Goal: Task Accomplishment & Management: Complete application form

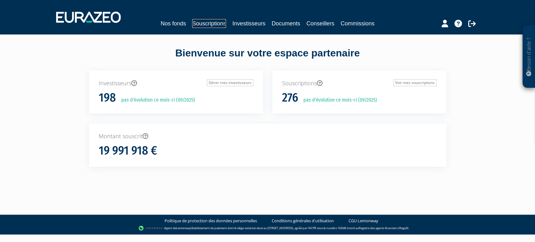
click at [205, 20] on link "Souscriptions" at bounding box center [209, 23] width 34 height 9
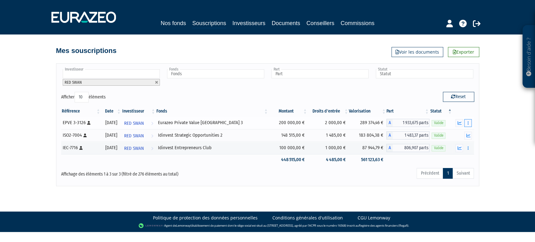
click at [466, 122] on button "button" at bounding box center [468, 123] width 8 height 8
click at [441, 135] on link "Rachat libre" at bounding box center [444, 134] width 52 height 10
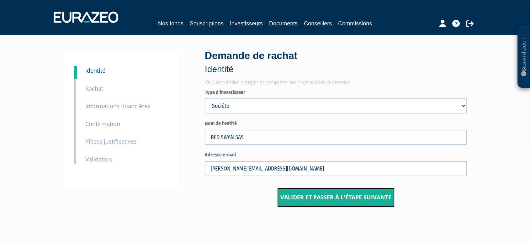
click at [320, 203] on button "Valider et passer à l'étape suivante" at bounding box center [335, 197] width 117 height 19
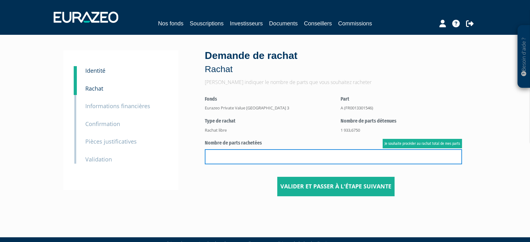
click at [244, 157] on input "text" at bounding box center [333, 156] width 257 height 15
type input "967"
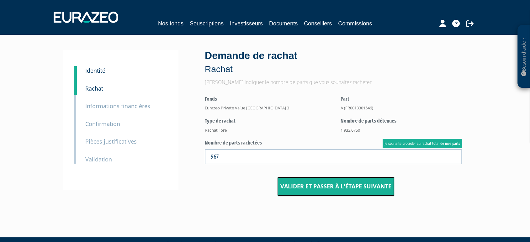
drag, startPoint x: 357, startPoint y: 188, endPoint x: 374, endPoint y: 186, distance: 17.4
click at [374, 186] on button "Valider et passer à l'étape suivante" at bounding box center [335, 186] width 117 height 19
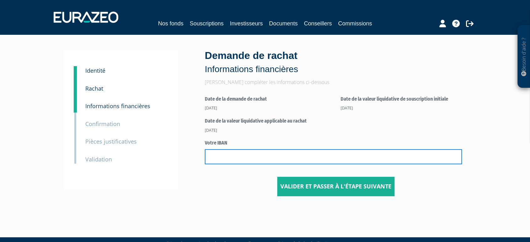
click at [237, 153] on input "text" at bounding box center [333, 156] width 257 height 15
paste input "FR76 1027 8041 0200 0206 9830 168"
click at [329, 155] on input "FR76 1027 8041 0200 0206 9830 168" at bounding box center [333, 156] width 257 height 15
click at [308, 156] on input "FR76 1027 8041 0200 0206 9830168" at bounding box center [333, 156] width 257 height 15
drag, startPoint x: 289, startPoint y: 157, endPoint x: 280, endPoint y: 157, distance: 8.8
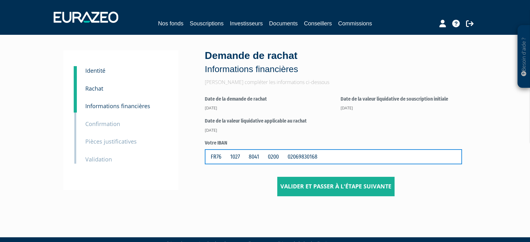
click at [280, 157] on input "FR76 1027 8041 0200 02069830168" at bounding box center [333, 156] width 257 height 15
drag, startPoint x: 267, startPoint y: 157, endPoint x: 257, endPoint y: 157, distance: 9.7
click at [257, 157] on input "FR76 1027 8041 020002069830168" at bounding box center [333, 156] width 257 height 15
click at [253, 157] on input "FR76 1027 8041020002069830168" at bounding box center [333, 156] width 257 height 15
click at [229, 158] on input "FR76 10278041020002069830168" at bounding box center [333, 156] width 257 height 15
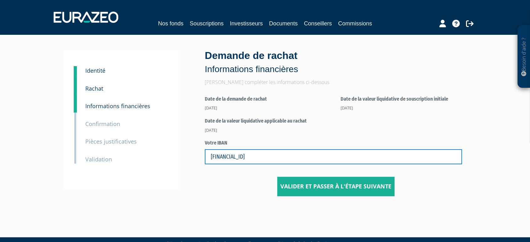
click at [211, 157] on input "FR7610278041020002069830168" at bounding box center [333, 156] width 257 height 15
type input "FR7610278041020002069830168"
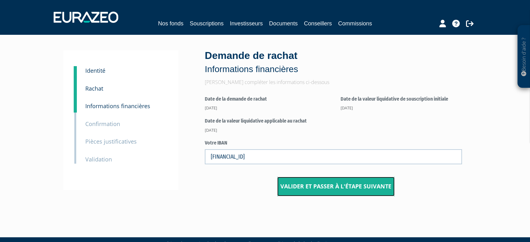
click at [308, 188] on button "Valider et passer à l'étape suivante" at bounding box center [335, 186] width 117 height 19
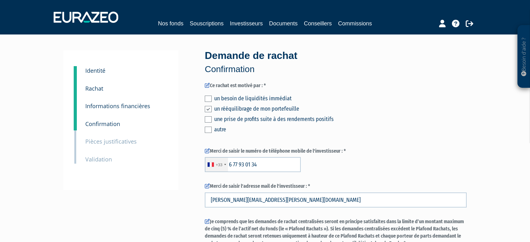
scroll to position [231, 0]
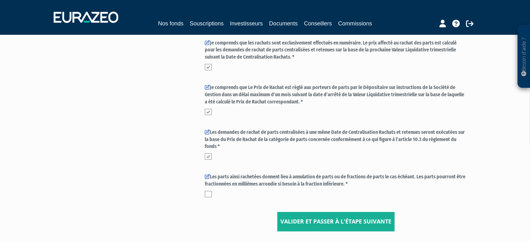
click at [208, 197] on div "Les parts ainsi rachetées donnent lieu à annulation de parts ou de fractions de…" at bounding box center [336, 186] width 262 height 27
click at [208, 196] on label at bounding box center [208, 194] width 7 height 6
click at [0, 0] on input "checkbox" at bounding box center [0, 0] width 0 height 0
click at [299, 216] on button "Valider et passer à l'étape suivante" at bounding box center [335, 221] width 117 height 19
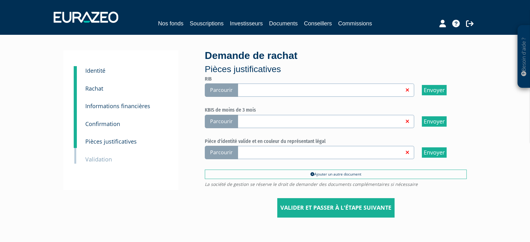
click at [222, 91] on span "Parcourir" at bounding box center [221, 89] width 33 height 13
click at [0, 0] on input "Parcourir" at bounding box center [0, 0] width 0 height 0
click at [217, 118] on span "Parcourir" at bounding box center [221, 121] width 33 height 13
click at [0, 0] on input "Parcourir" at bounding box center [0, 0] width 0 height 0
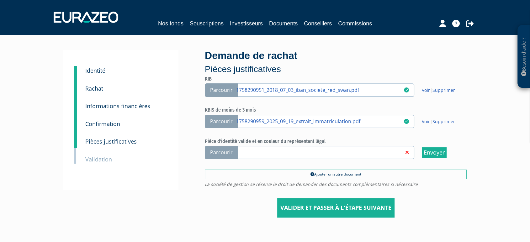
click at [228, 152] on span "Parcourir" at bounding box center [221, 152] width 33 height 13
click at [0, 0] on input "Parcourir" at bounding box center [0, 0] width 0 height 0
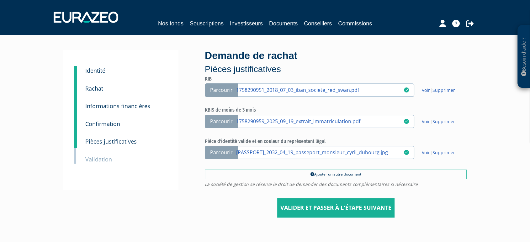
click at [334, 201] on input "Valider et passer à l'étape suivante" at bounding box center [335, 207] width 117 height 19
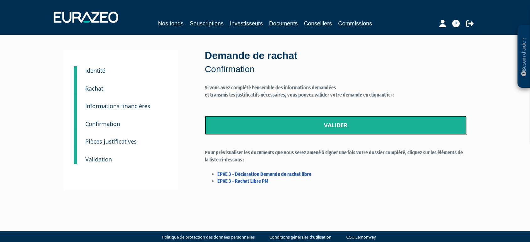
click at [285, 117] on link "Valider" at bounding box center [336, 125] width 262 height 19
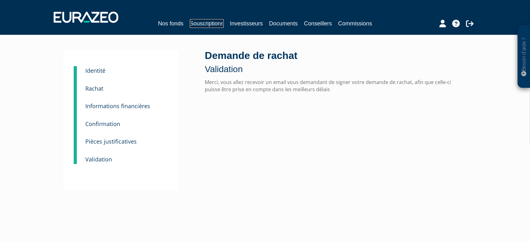
click at [190, 21] on link "Souscriptions" at bounding box center [207, 23] width 34 height 9
